Goal: Information Seeking & Learning: Learn about a topic

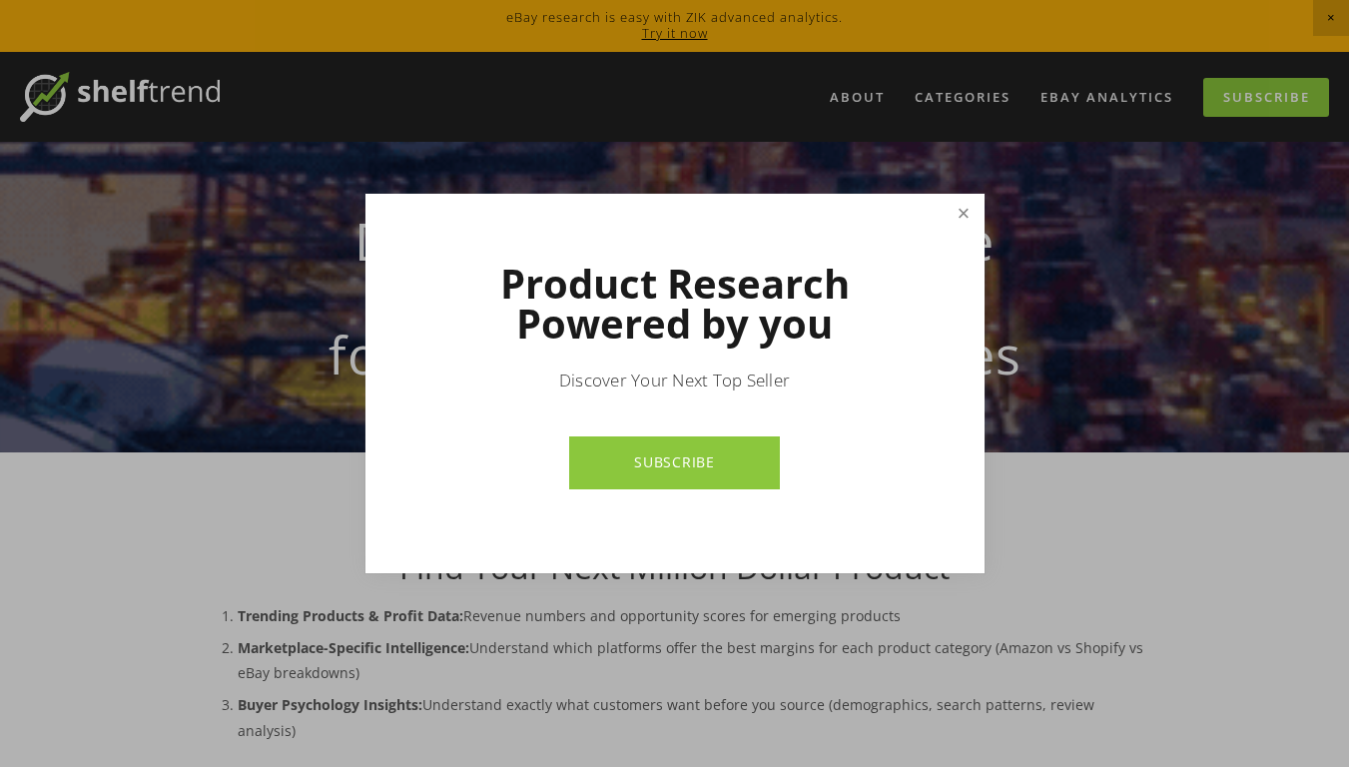
click at [963, 214] on link "Close" at bounding box center [963, 214] width 35 height 35
